Goal: Information Seeking & Learning: Learn about a topic

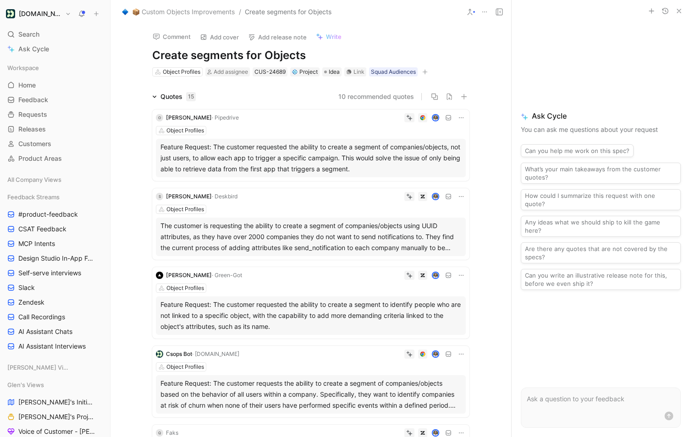
click at [482, 10] on icon at bounding box center [484, 11] width 7 height 7
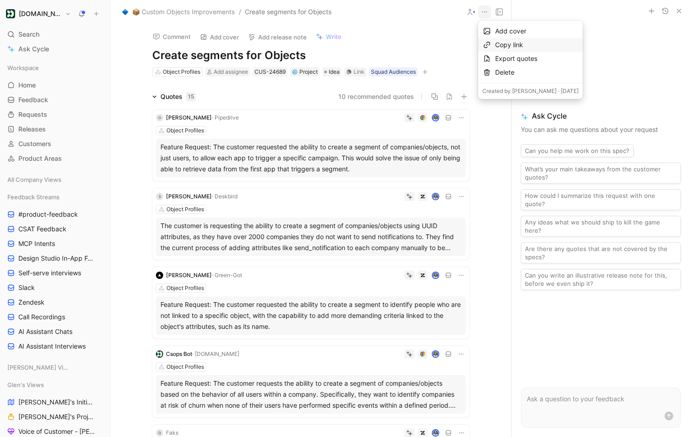
click at [520, 41] on div "Copy link" at bounding box center [536, 44] width 83 height 11
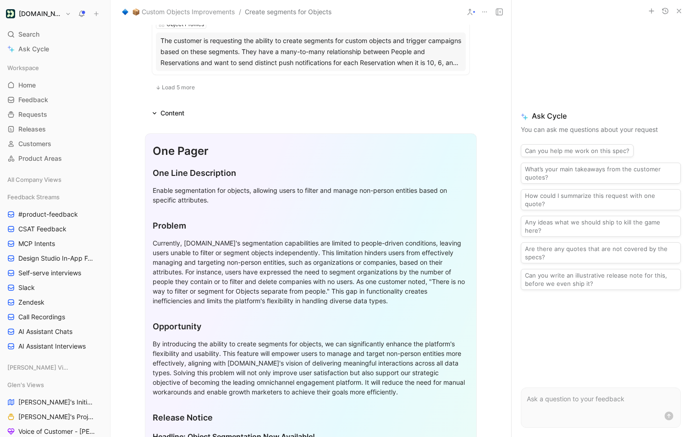
scroll to position [715, 0]
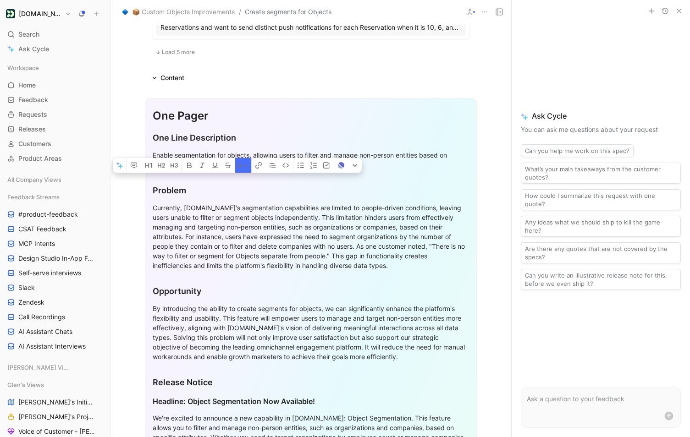
scroll to position [806, 0]
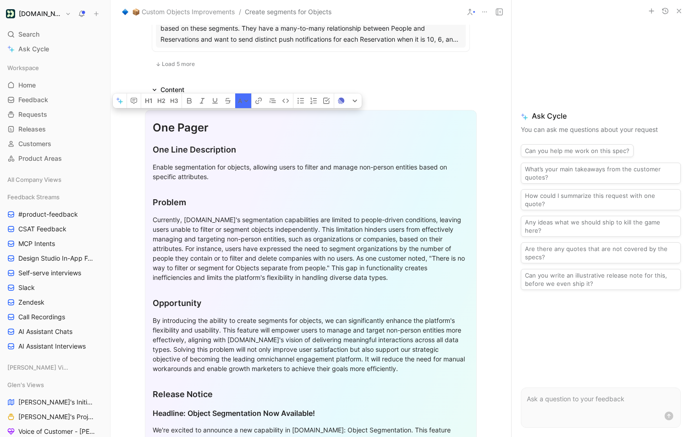
drag, startPoint x: 275, startPoint y: 208, endPoint x: 147, endPoint y: 122, distance: 154.6
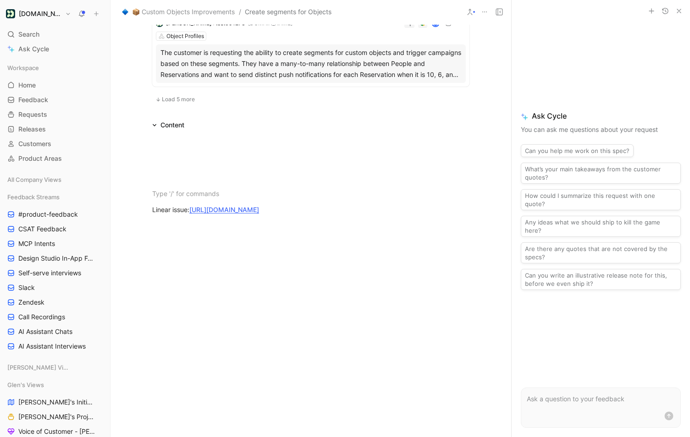
scroll to position [774, 0]
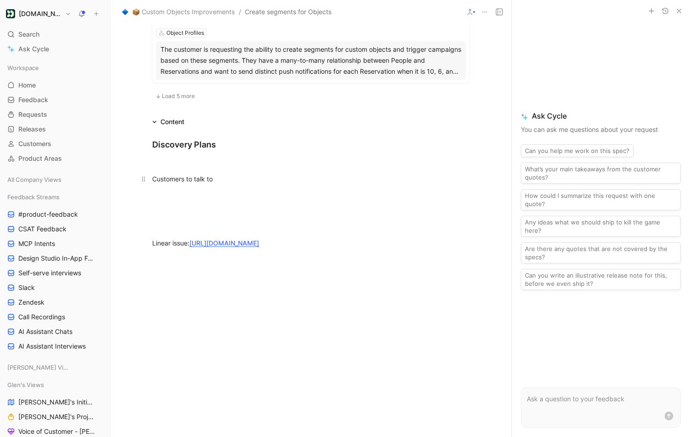
click at [150, 177] on p "Customers to talk to" at bounding box center [311, 178] width 352 height 15
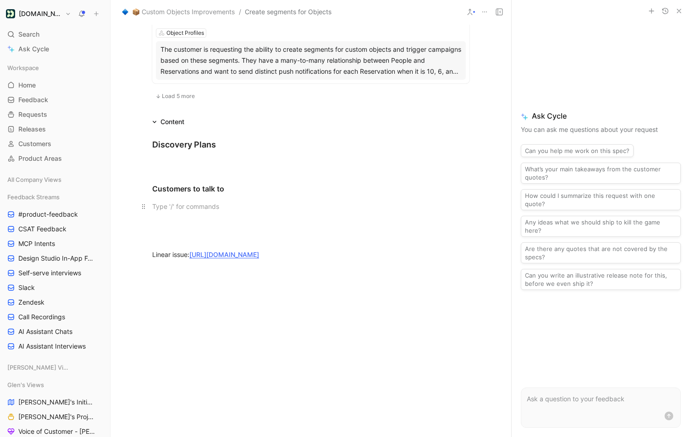
click at [202, 203] on div at bounding box center [310, 207] width 317 height 10
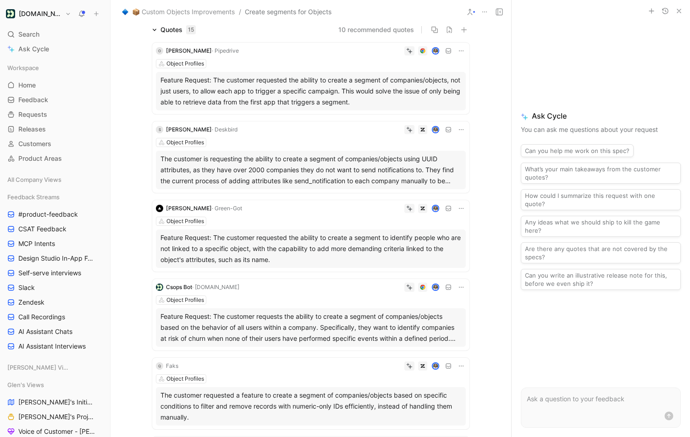
scroll to position [0, 0]
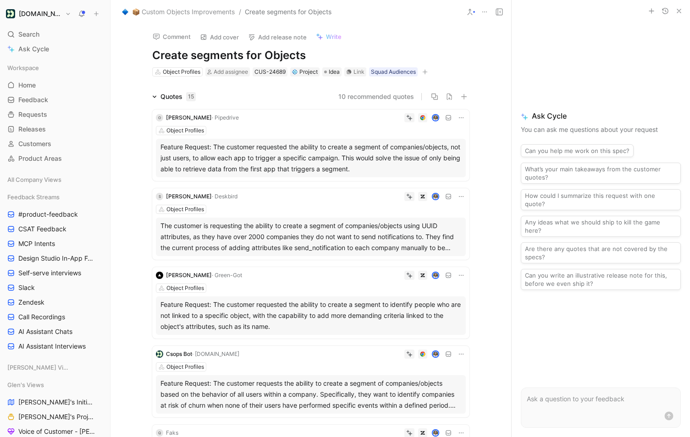
click at [310, 166] on div "Feature Request: The customer requested the ability to create a segment of comp…" at bounding box center [310, 158] width 301 height 33
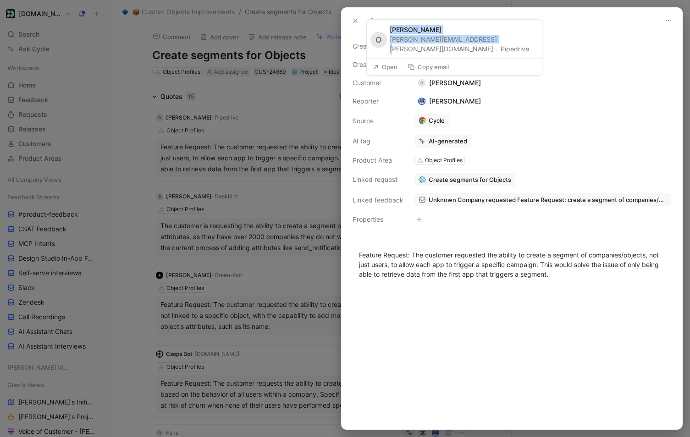
drag, startPoint x: 422, startPoint y: 44, endPoint x: 390, endPoint y: 42, distance: 32.2
click at [390, 42] on div "O Olivier Laborde olivier.laborde@pipedrive.com · Pipedrive" at bounding box center [454, 39] width 175 height 39
copy div "Olivier Laborde olivier.laborde@pipedrive.com"
click at [280, 354] on div at bounding box center [345, 218] width 690 height 437
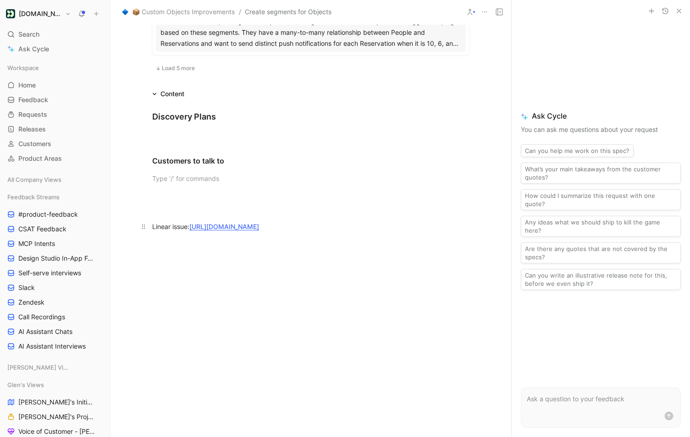
scroll to position [795, 0]
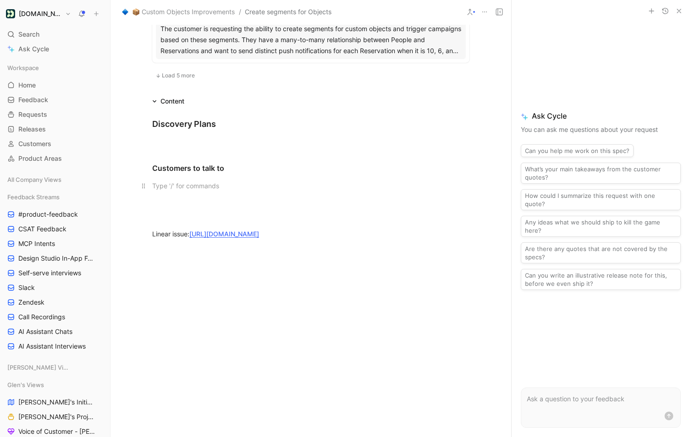
click at [206, 189] on div at bounding box center [310, 186] width 317 height 10
click at [198, 187] on div "Create segments for Objects" at bounding box center [226, 186] width 88 height 11
click at [259, 190] on div "Create segments for Objects" at bounding box center [226, 186] width 88 height 11
drag, startPoint x: 182, startPoint y: 204, endPoint x: 170, endPoint y: 196, distance: 14.5
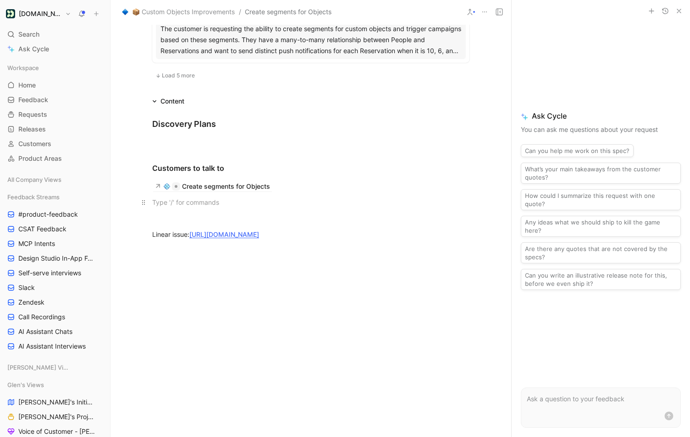
click at [170, 196] on p at bounding box center [311, 202] width 352 height 15
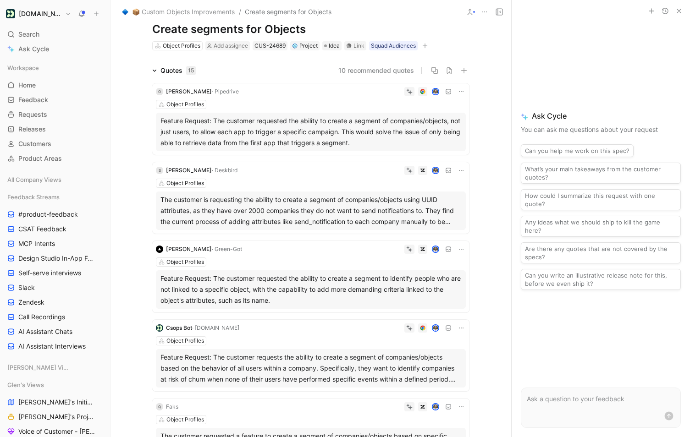
scroll to position [29, 0]
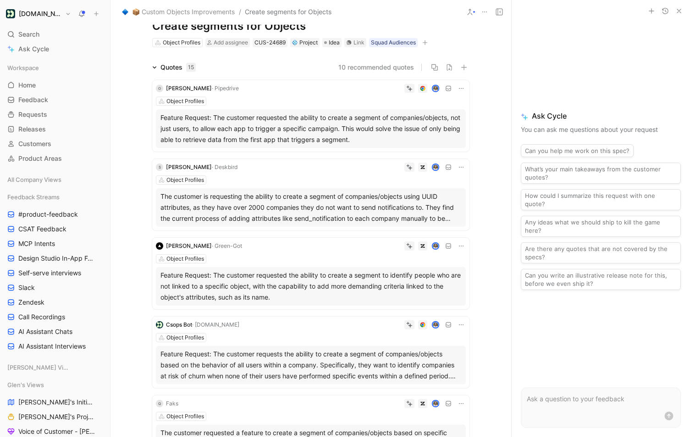
click at [217, 116] on div "Feature Request: The customer requested the ability to create a segment of comp…" at bounding box center [310, 128] width 301 height 33
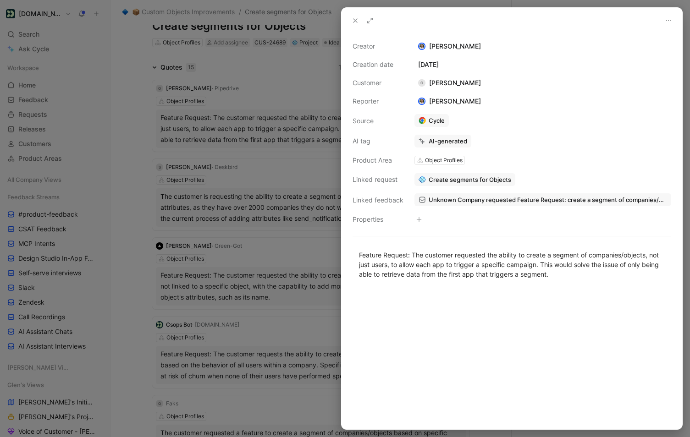
click at [505, 201] on span "Unknown Company requested Feature Request: create a segment of companies/object…" at bounding box center [548, 200] width 238 height 8
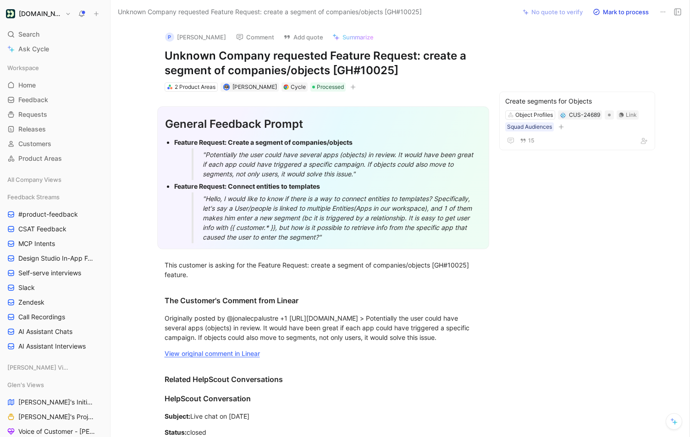
scroll to position [1, 0]
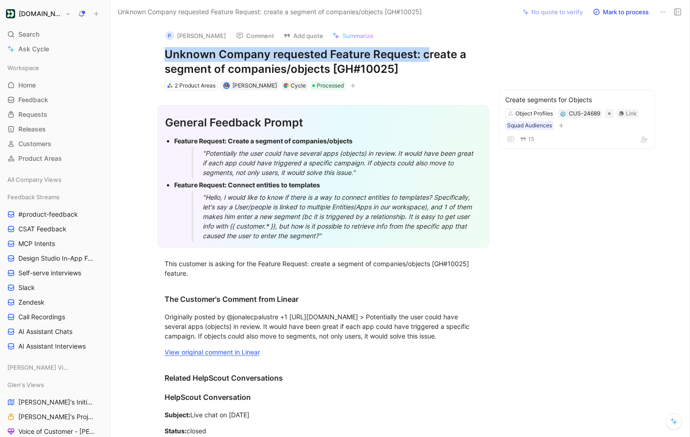
drag, startPoint x: 391, startPoint y: 55, endPoint x: 161, endPoint y: 60, distance: 229.7
click at [161, 60] on div "P Olivier Laborde Comment Add quote Summarize Unknown Company requested Feature…" at bounding box center [323, 56] width 352 height 69
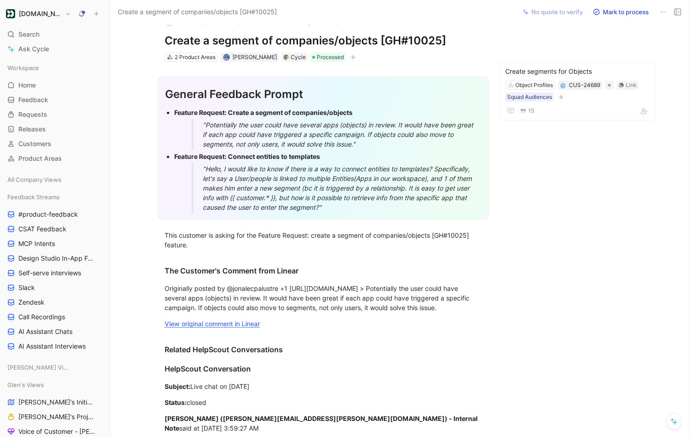
scroll to position [20, 0]
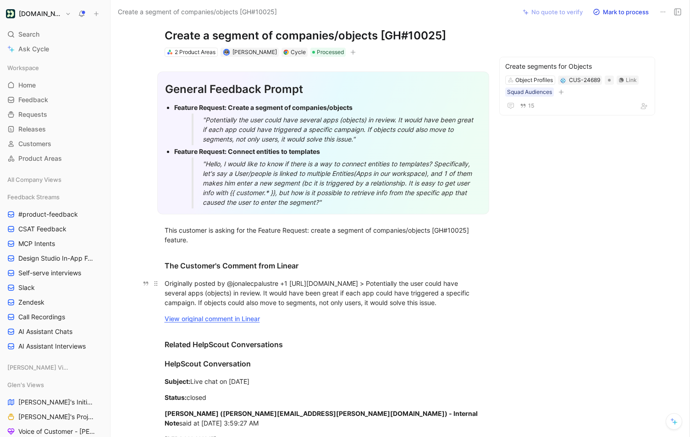
click at [371, 308] on div "Originally posted by @jonalecpalustre +1 https://secure.helpscout.net/conversat…" at bounding box center [323, 293] width 317 height 29
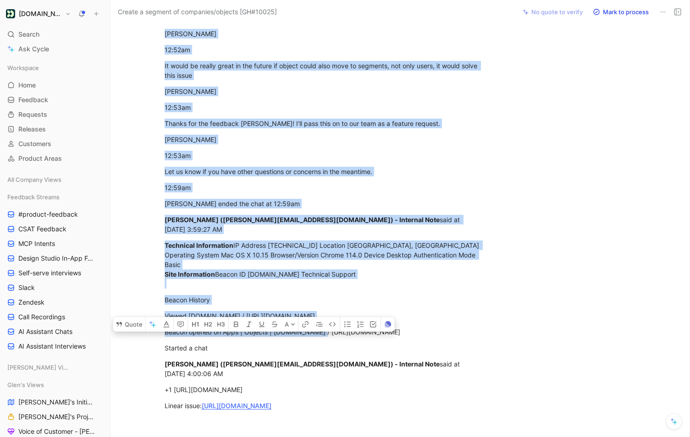
scroll to position [2579, 0]
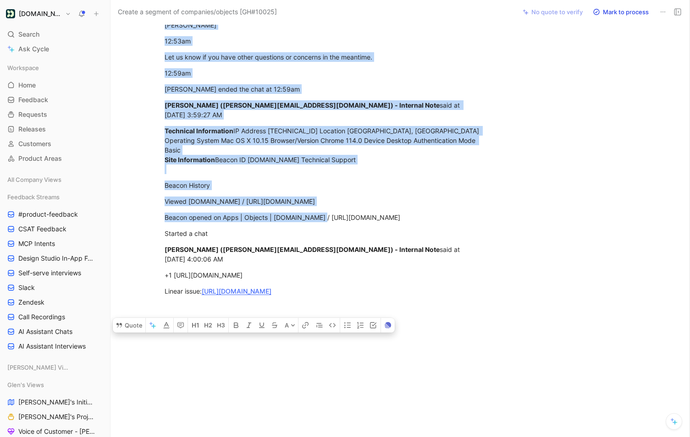
drag, startPoint x: 143, startPoint y: 102, endPoint x: 333, endPoint y: 316, distance: 286.7
copy div "General Feedback Prompt Feature Request: Create a segment of companies/objects …"
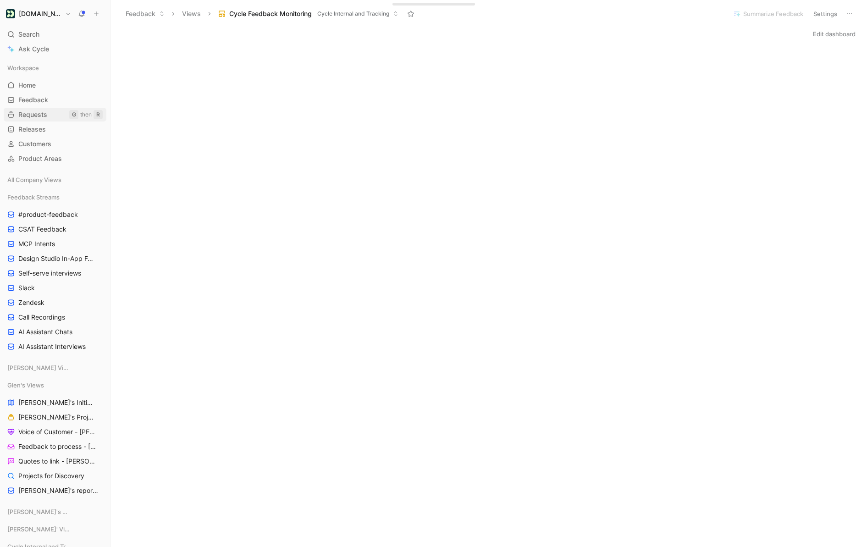
click at [51, 113] on link "Requests G then R" at bounding box center [55, 115] width 103 height 14
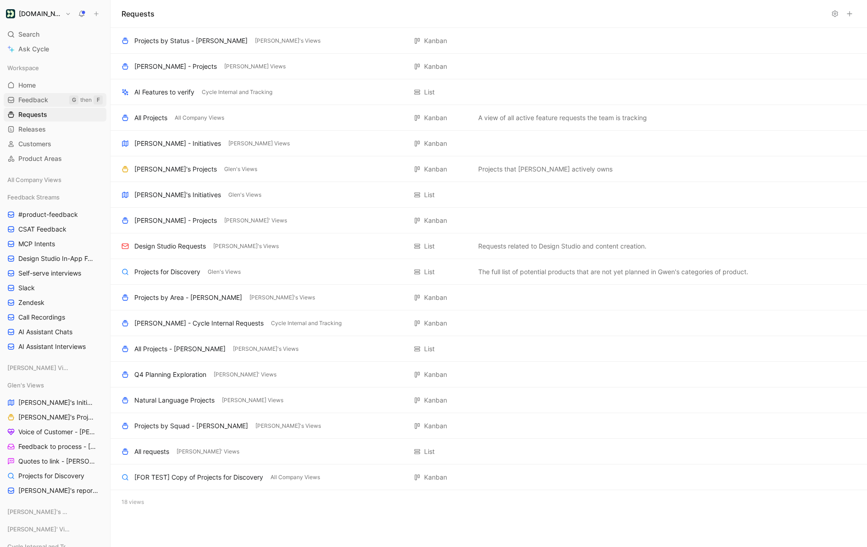
click at [39, 96] on span "Feedback" at bounding box center [33, 99] width 30 height 9
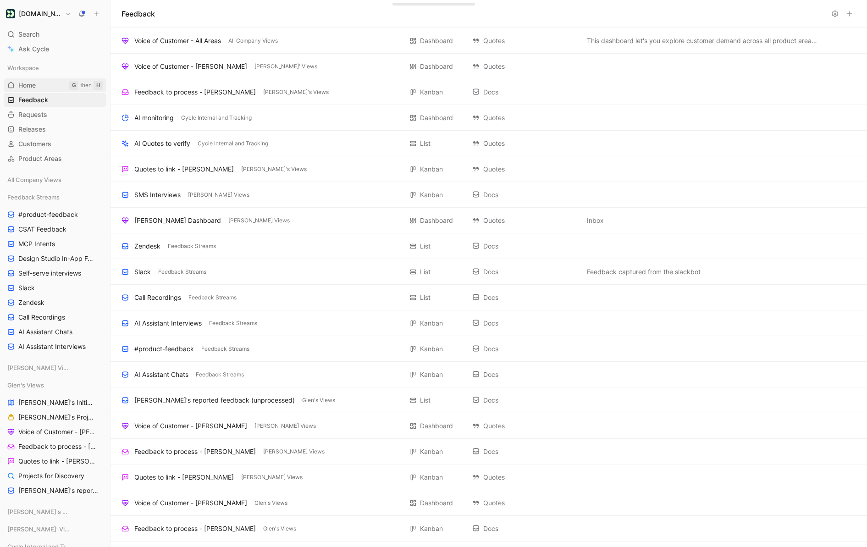
click at [40, 87] on link "Home G then H" at bounding box center [55, 85] width 103 height 14
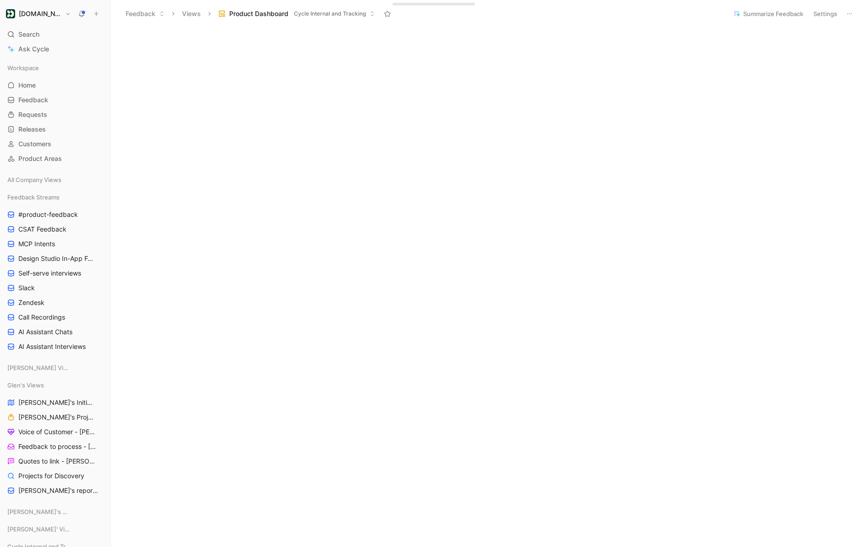
scroll to position [13, 0]
